Goal: Task Accomplishment & Management: Manage account settings

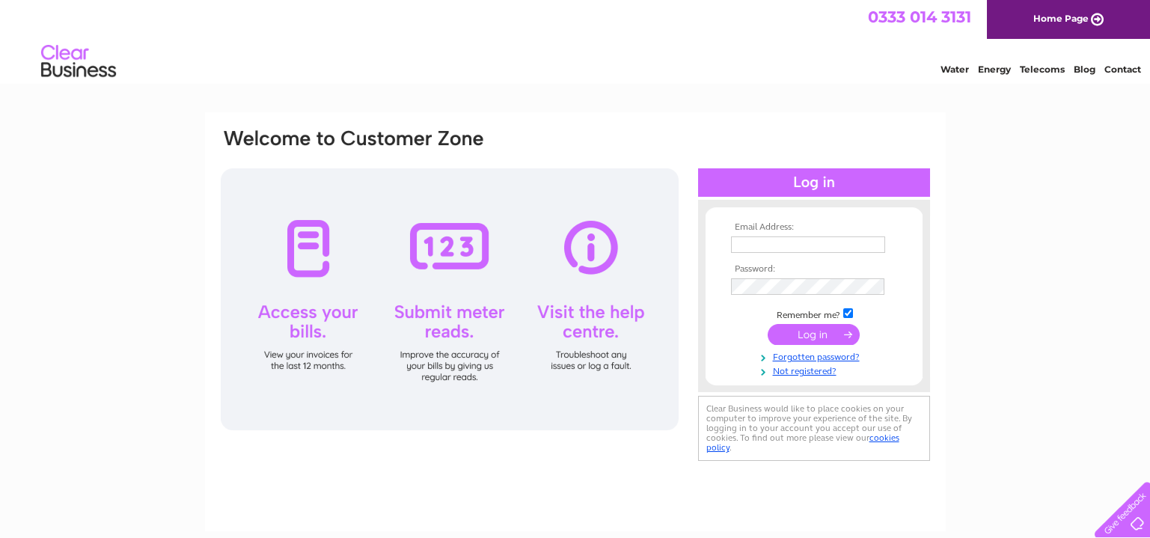
type input "admin@thegoldenaqua.co.uk"
click at [803, 331] on input "submit" at bounding box center [814, 334] width 92 height 21
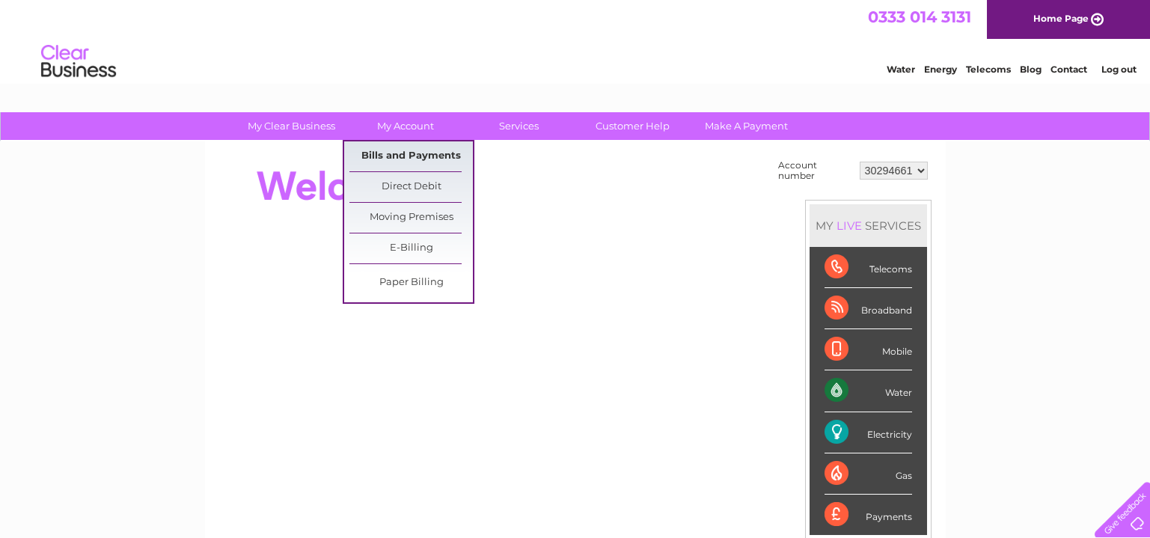
click at [409, 156] on link "Bills and Payments" at bounding box center [411, 156] width 123 height 30
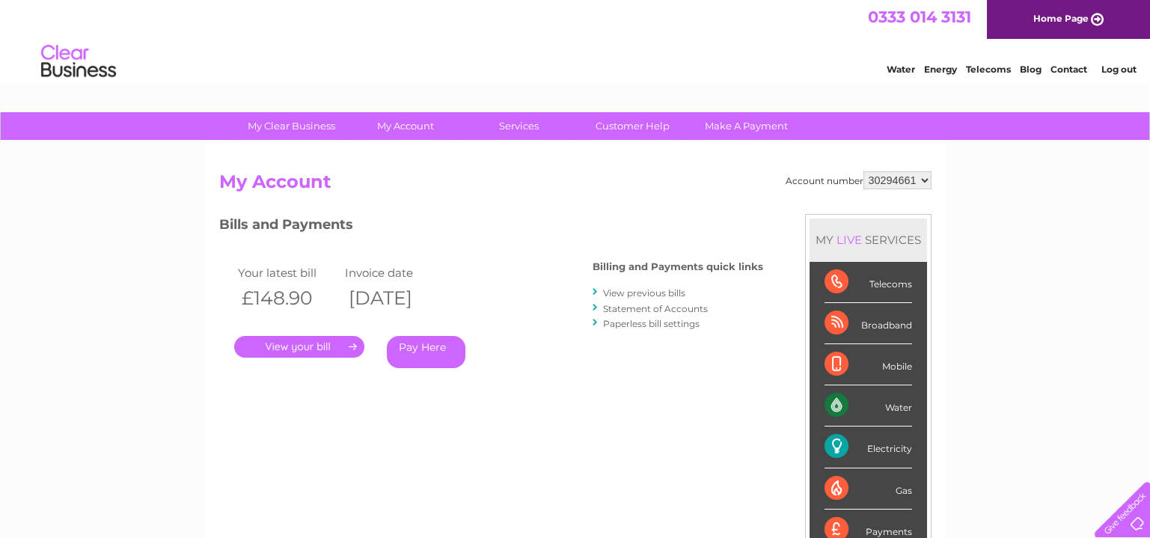
click at [330, 344] on link "." at bounding box center [299, 347] width 130 height 22
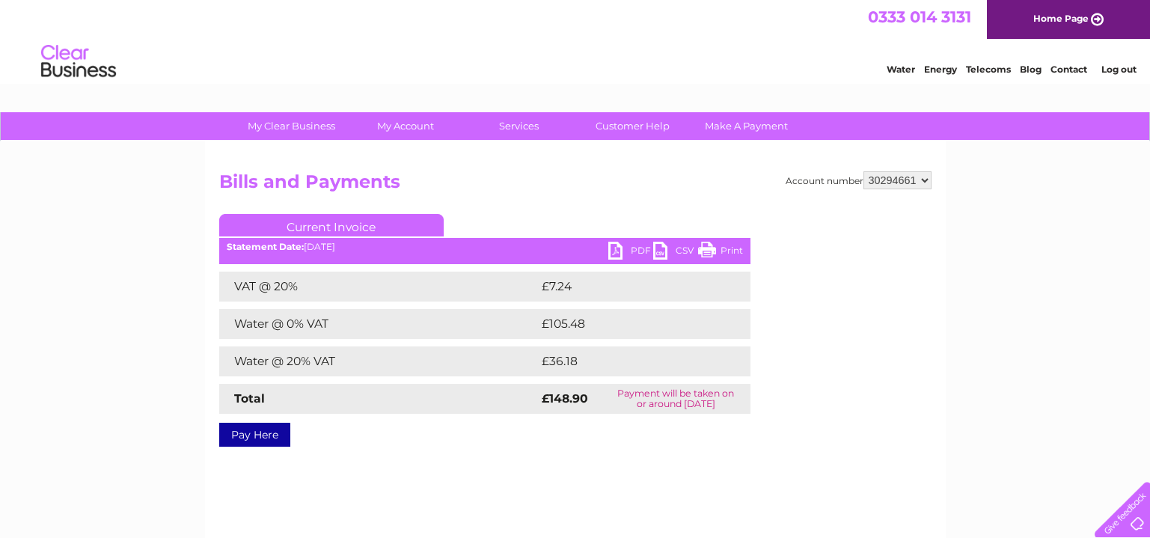
click at [912, 183] on select "30294661" at bounding box center [898, 180] width 68 height 18
click at [912, 182] on select "30294661" at bounding box center [898, 180] width 68 height 18
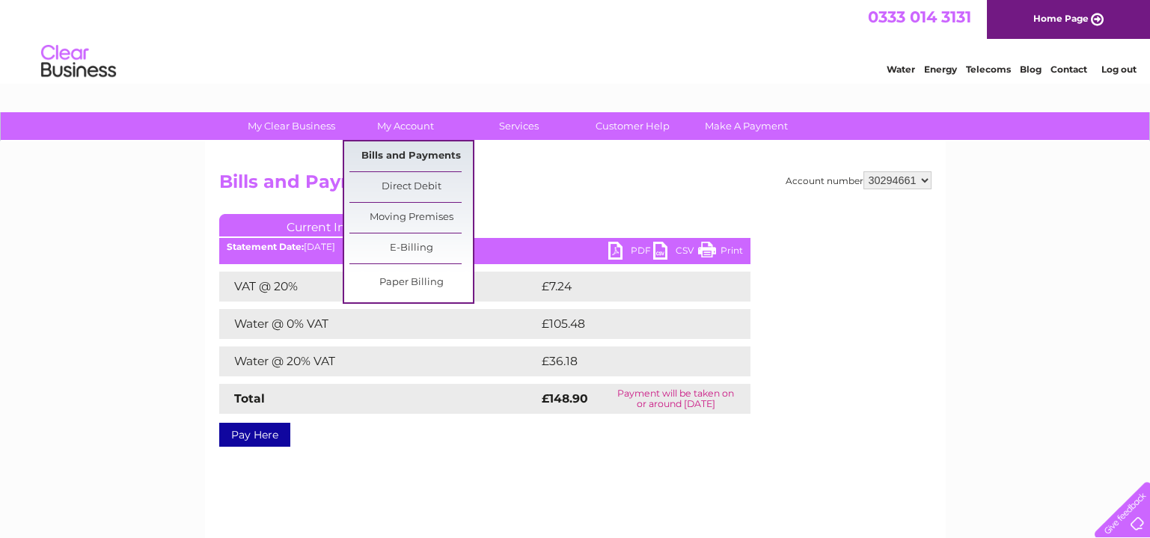
click at [406, 147] on link "Bills and Payments" at bounding box center [411, 156] width 123 height 30
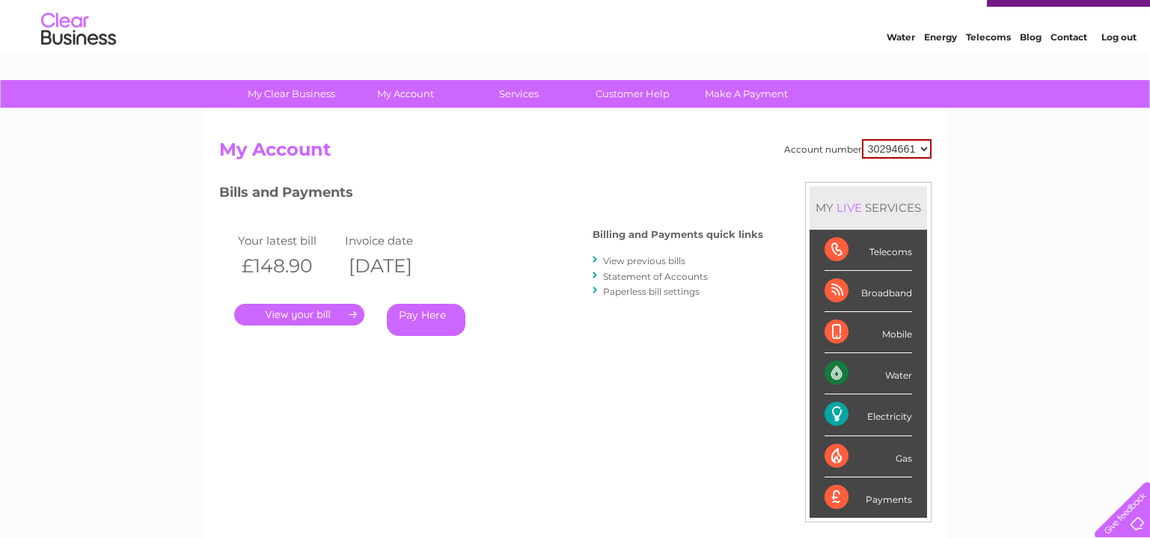
scroll to position [25, 0]
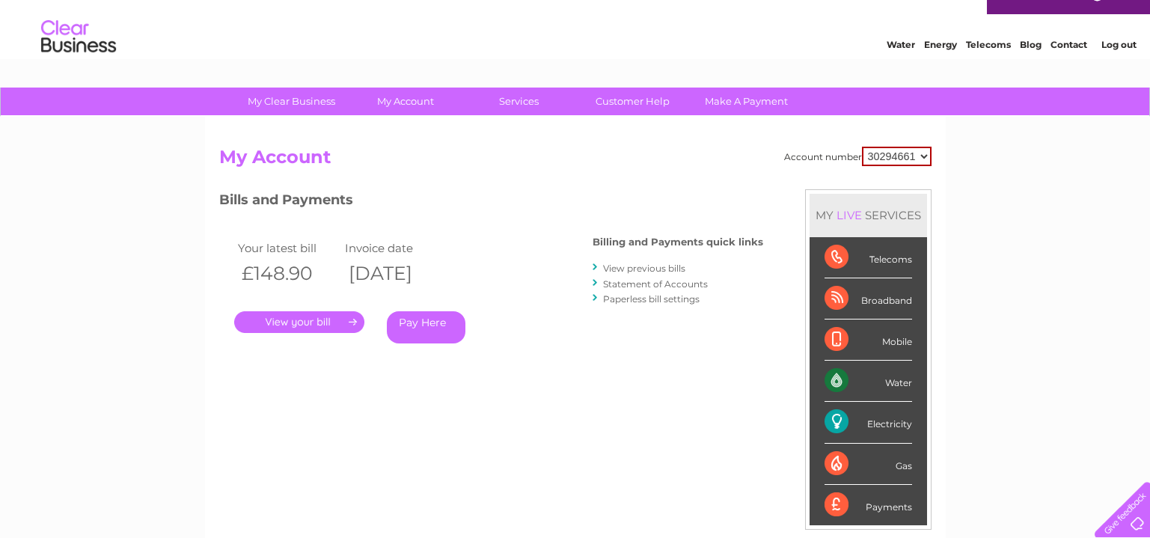
click at [649, 266] on link "View previous bills" at bounding box center [644, 268] width 82 height 11
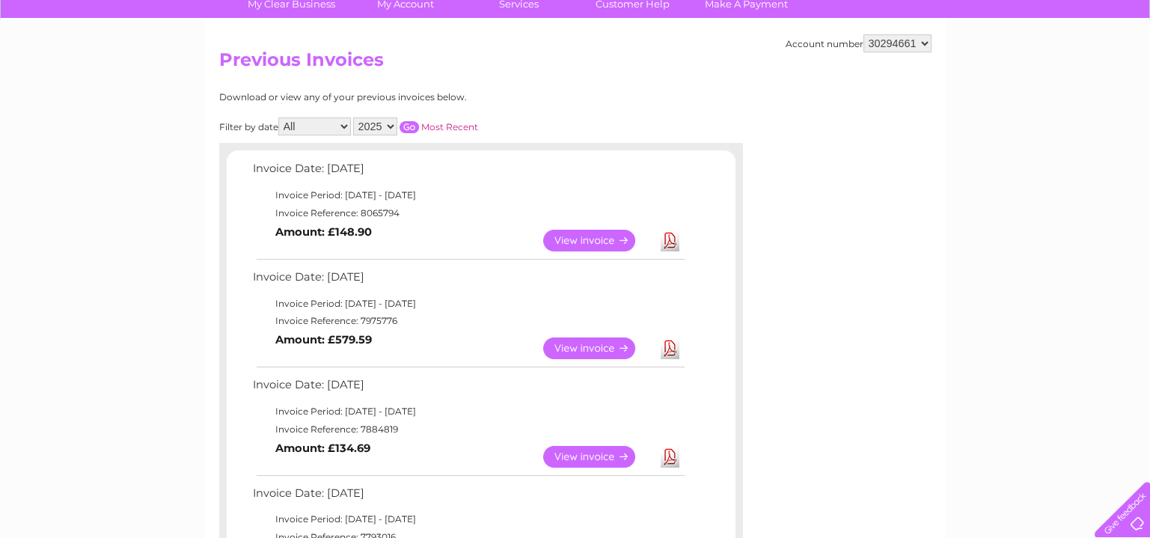
scroll to position [135, 0]
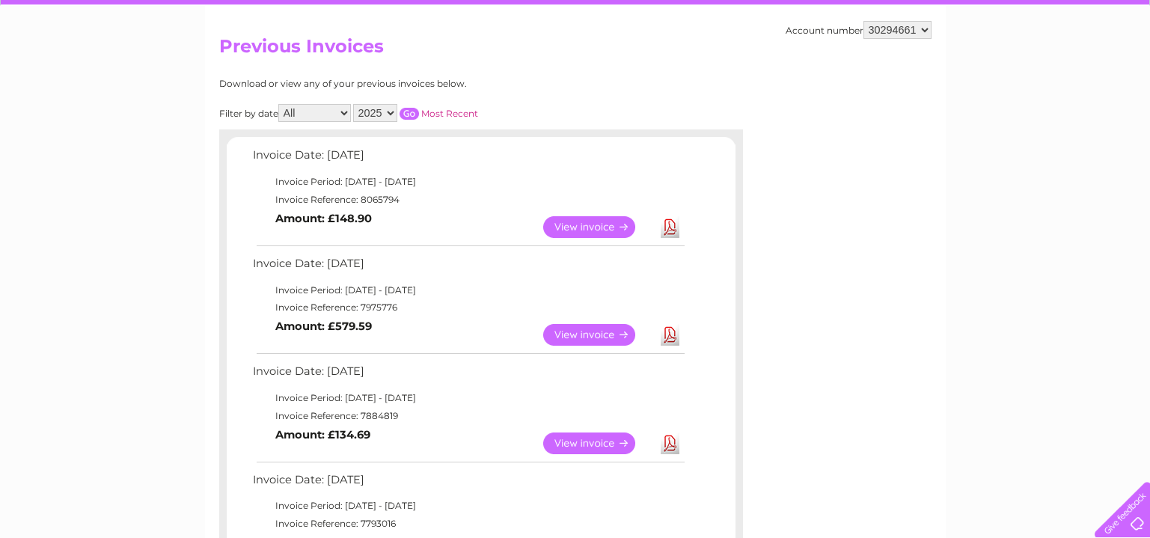
click at [612, 335] on link "View" at bounding box center [598, 335] width 110 height 22
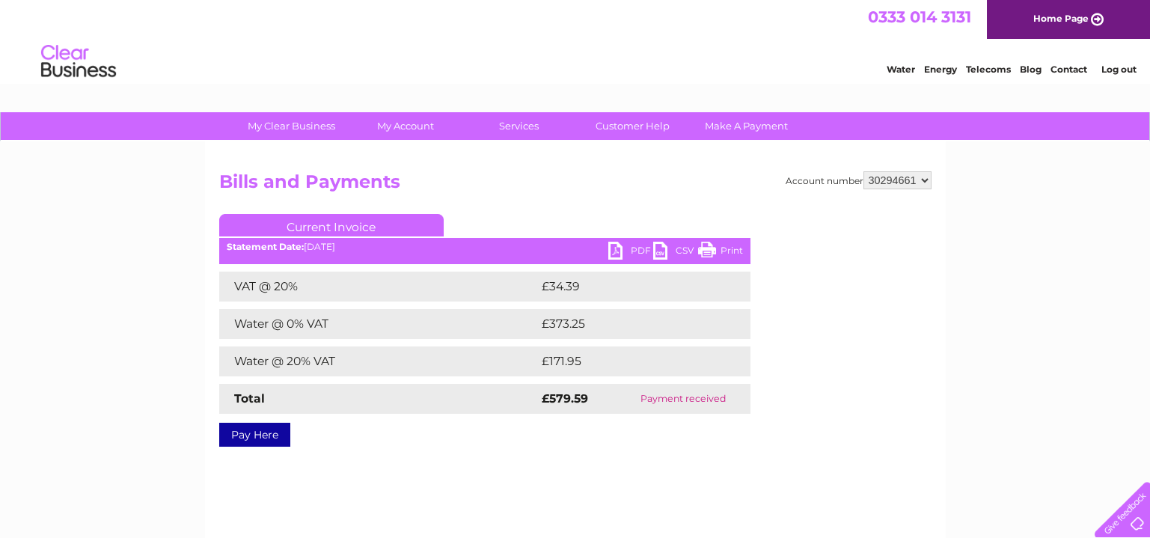
click at [638, 249] on link "PDF" at bounding box center [631, 253] width 45 height 22
